Goal: Information Seeking & Learning: Understand process/instructions

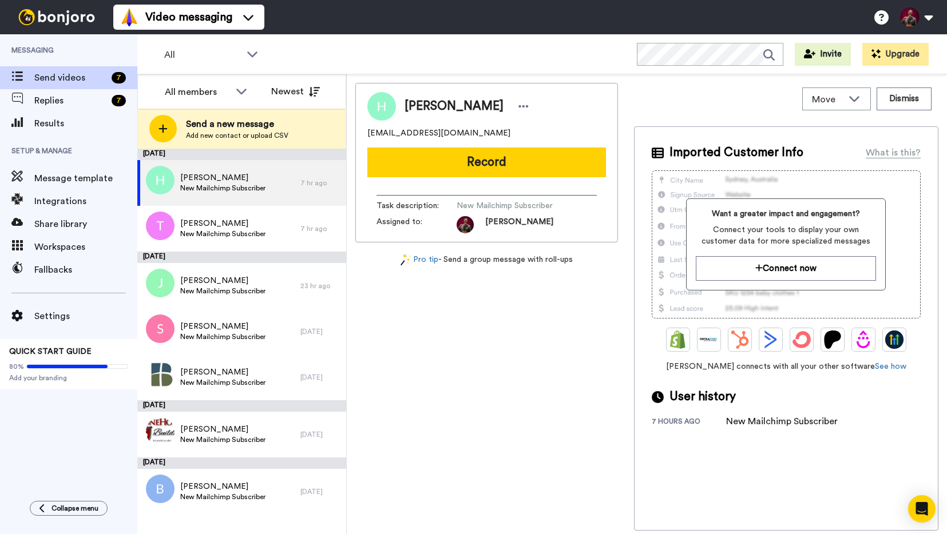
click at [73, 18] on img at bounding box center [57, 17] width 86 height 16
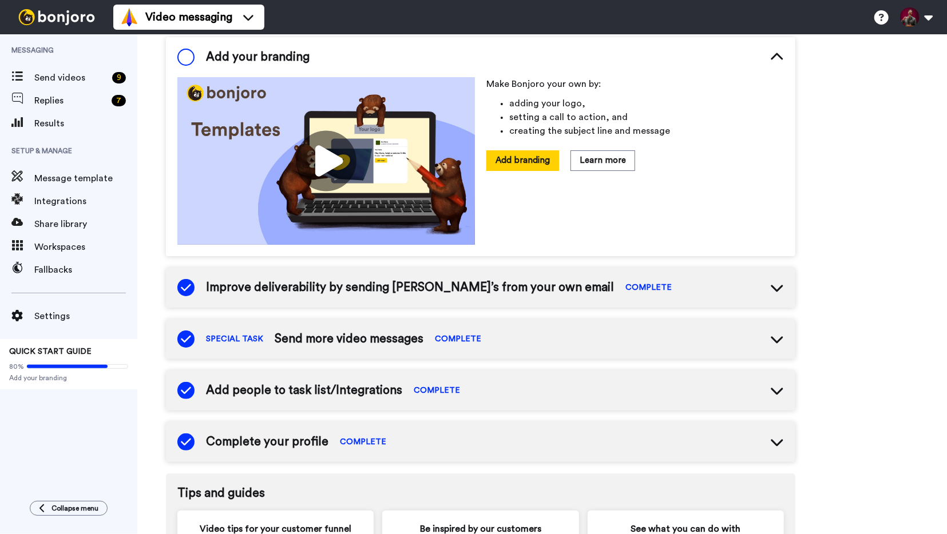
scroll to position [290, 0]
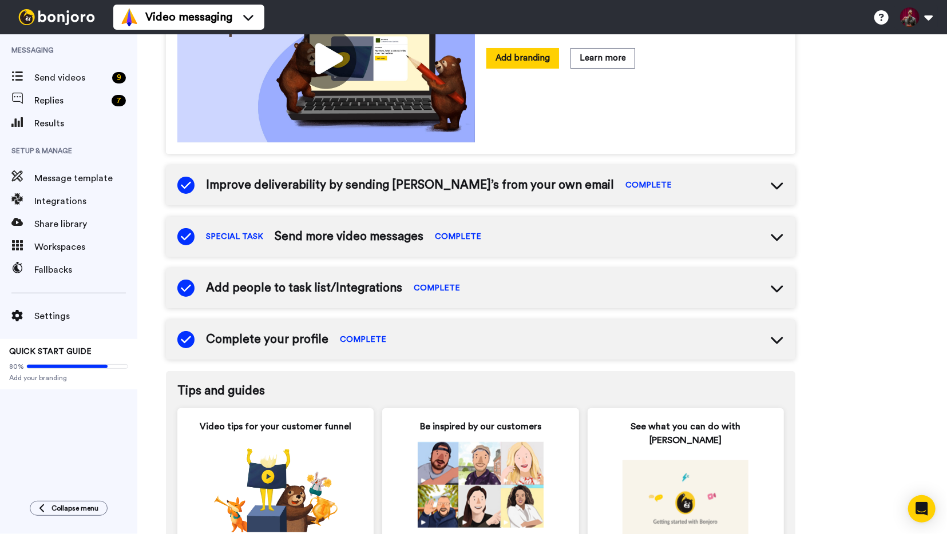
click at [82, 23] on img at bounding box center [57, 17] width 86 height 16
